Goal: Information Seeking & Learning: Learn about a topic

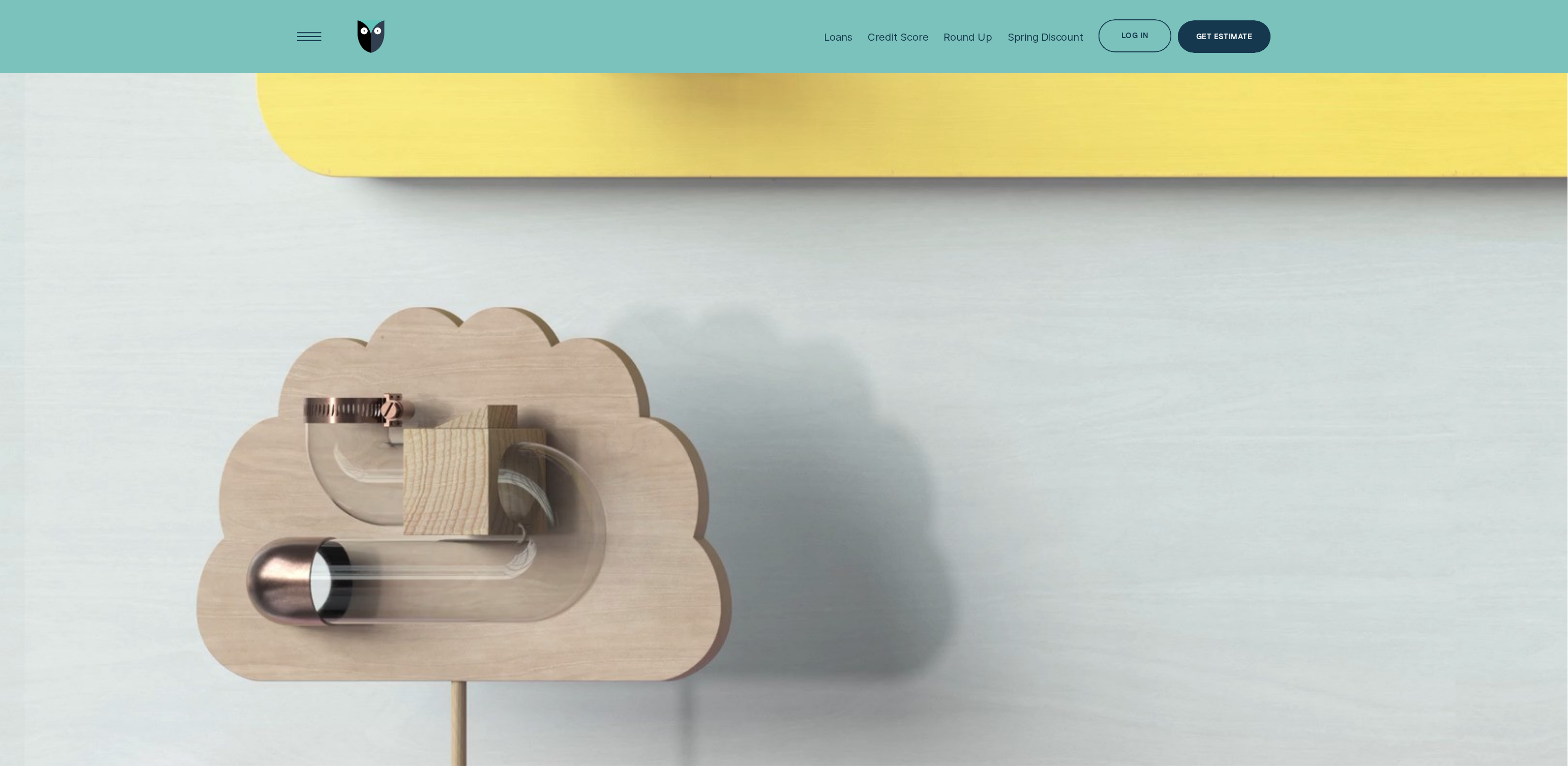
scroll to position [6944, 0]
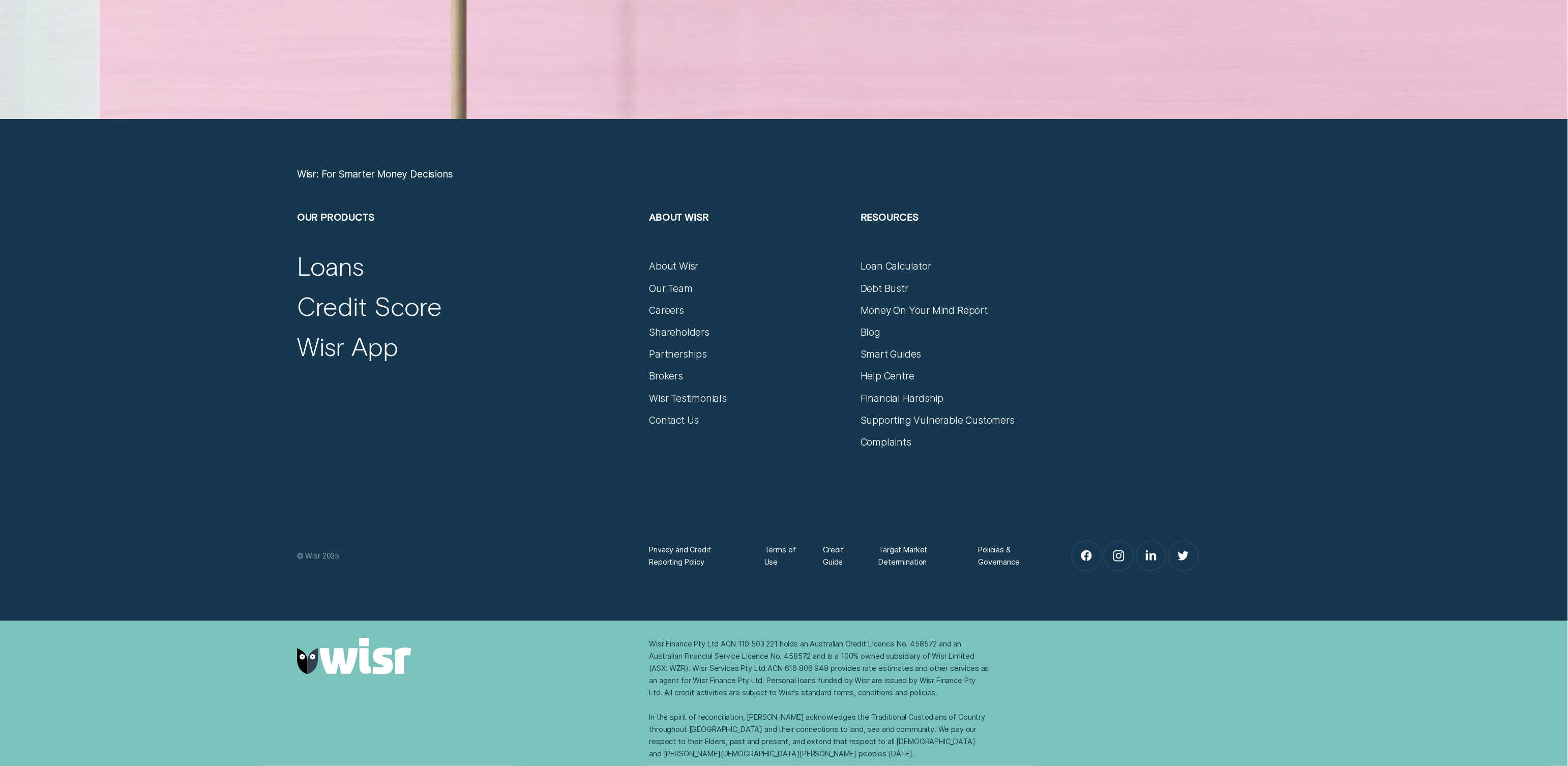
click at [533, 496] on div "Privacy and Credit Reporting Policy Terms of Use Credit Guide Target Market Det…" at bounding box center [784, 510] width 986 height 124
click at [998, 551] on div "Policies & Governance" at bounding box center [1008, 556] width 60 height 24
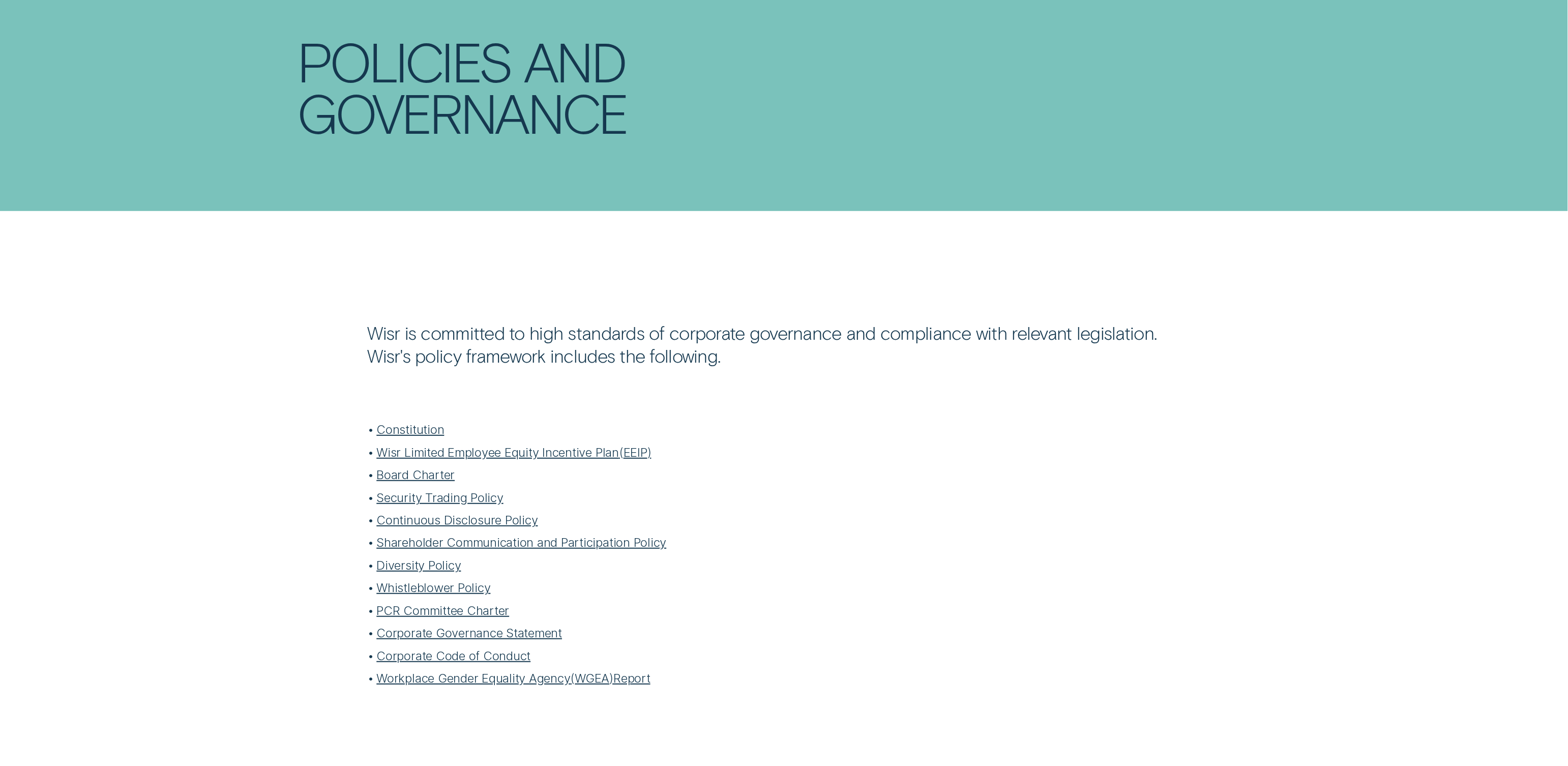
scroll to position [138, 0]
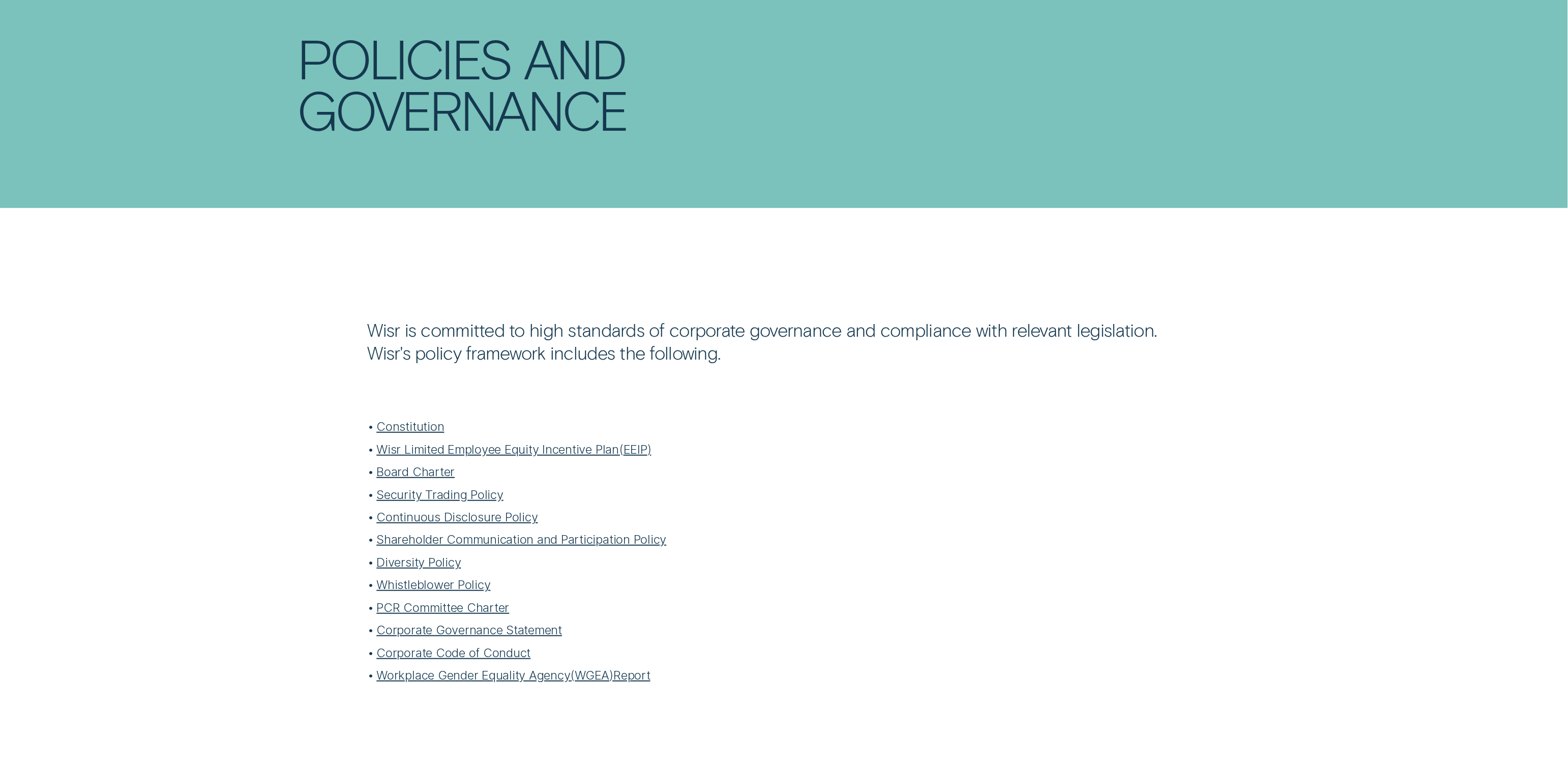
click at [522, 628] on link "Corporate Governance Statement" at bounding box center [468, 630] width 186 height 15
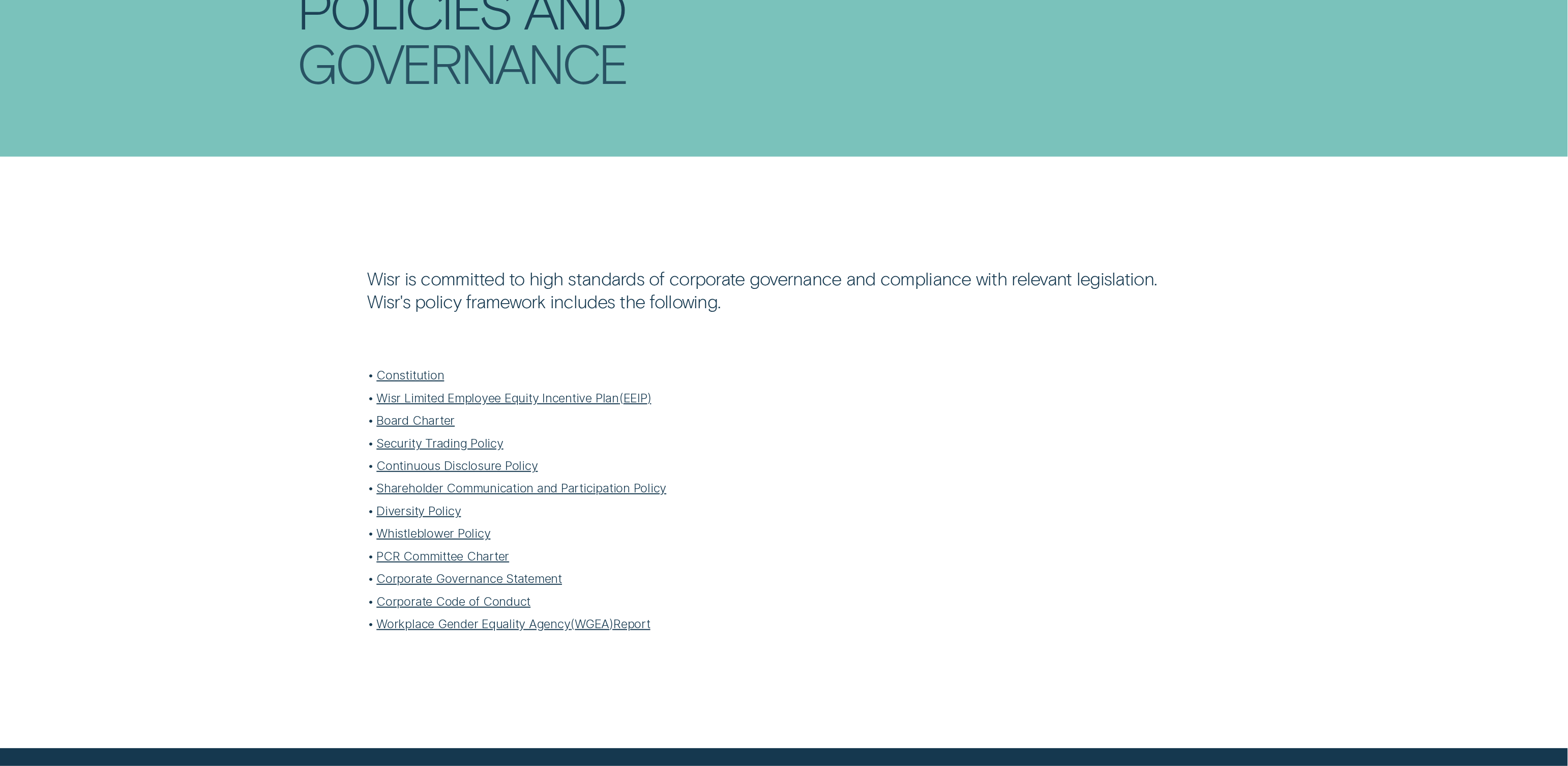
scroll to position [278, 0]
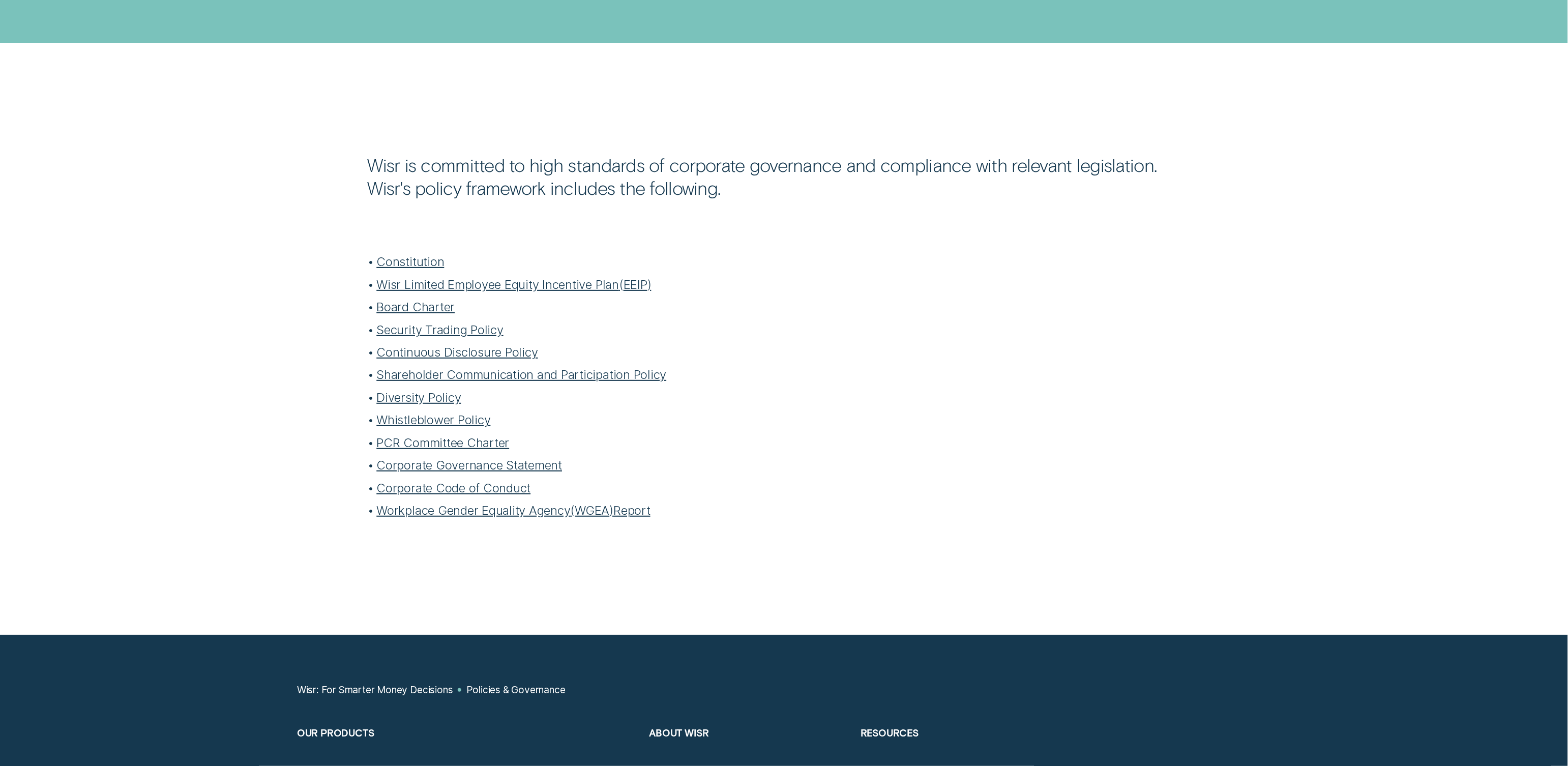
scroll to position [278, 0]
